Goal: Task Accomplishment & Management: Manage account settings

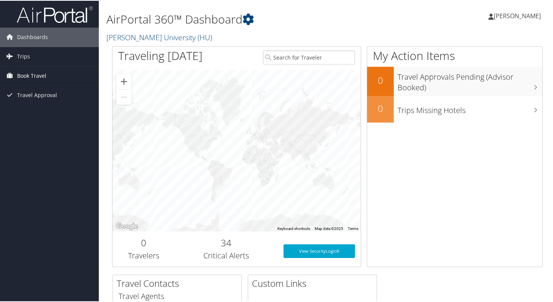
click at [43, 74] on span "Book Travel" at bounding box center [31, 75] width 29 height 19
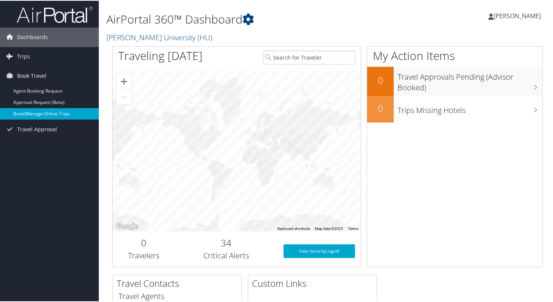
click at [53, 112] on link "Book/Manage Online Trips" at bounding box center [49, 113] width 99 height 11
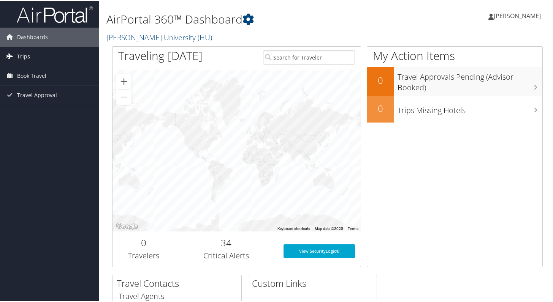
click at [24, 56] on span "Trips" at bounding box center [23, 55] width 13 height 19
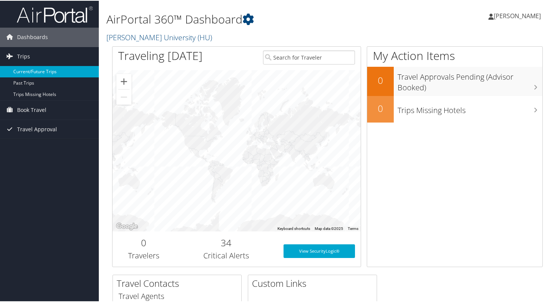
click at [36, 71] on link "Current/Future Trips" at bounding box center [49, 70] width 99 height 11
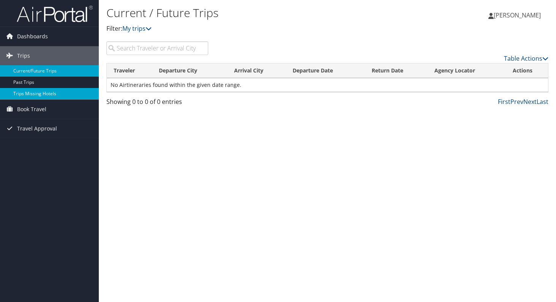
click at [35, 96] on link "Trips Missing Hotels" at bounding box center [49, 93] width 99 height 11
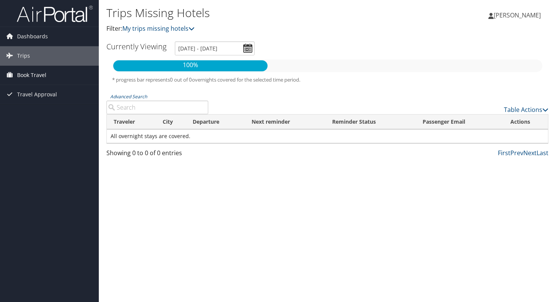
click at [30, 76] on span "Book Travel" at bounding box center [31, 75] width 29 height 19
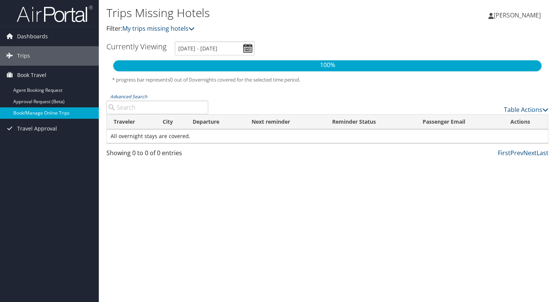
click at [41, 111] on link "Book/Manage Online Trips" at bounding box center [49, 113] width 99 height 11
